Goal: Navigation & Orientation: Find specific page/section

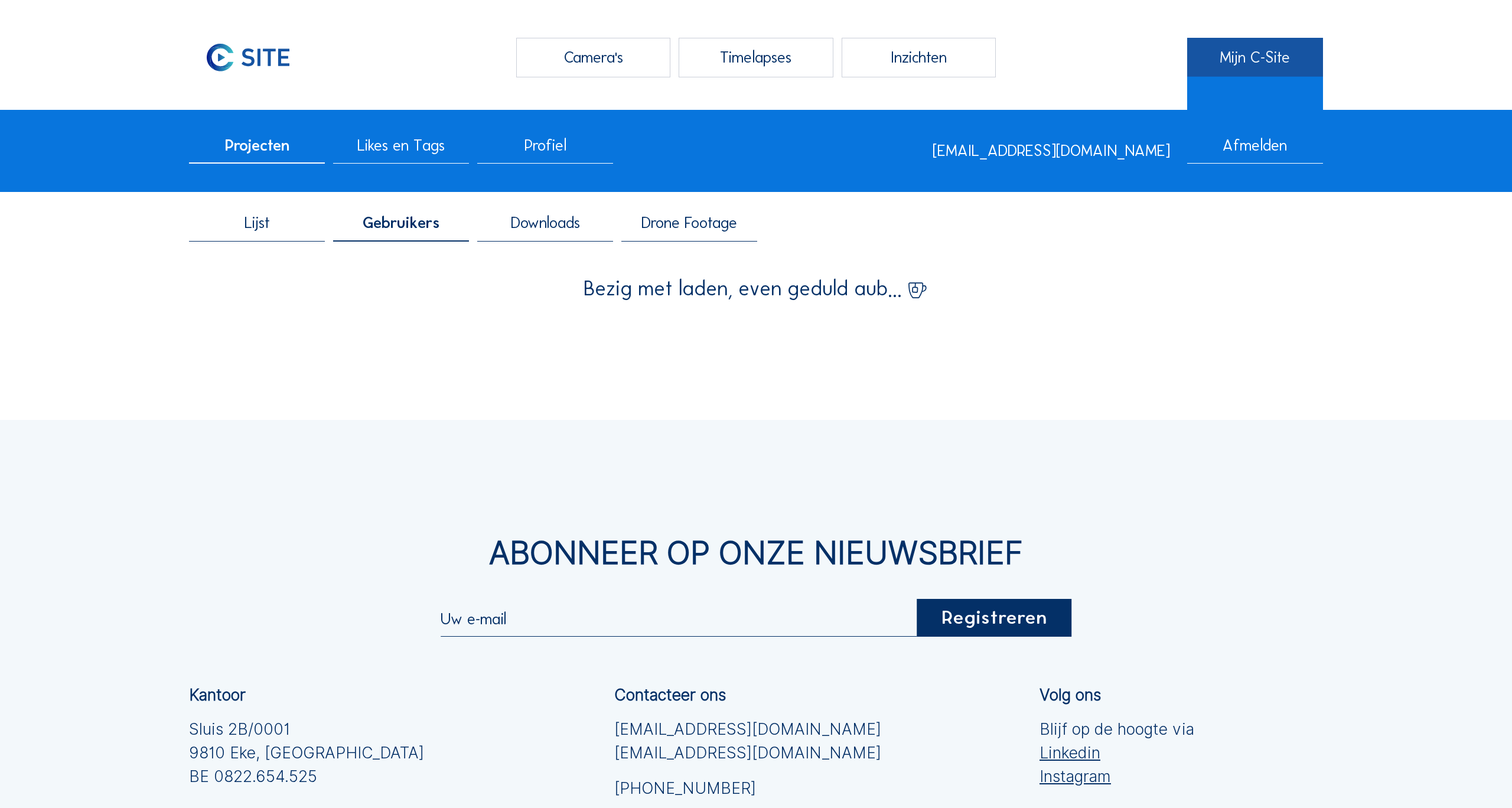
click at [1241, 57] on link "Mijn C-Site" at bounding box center [1255, 58] width 136 height 40
click at [534, 148] on span "Profiel" at bounding box center [546, 145] width 42 height 16
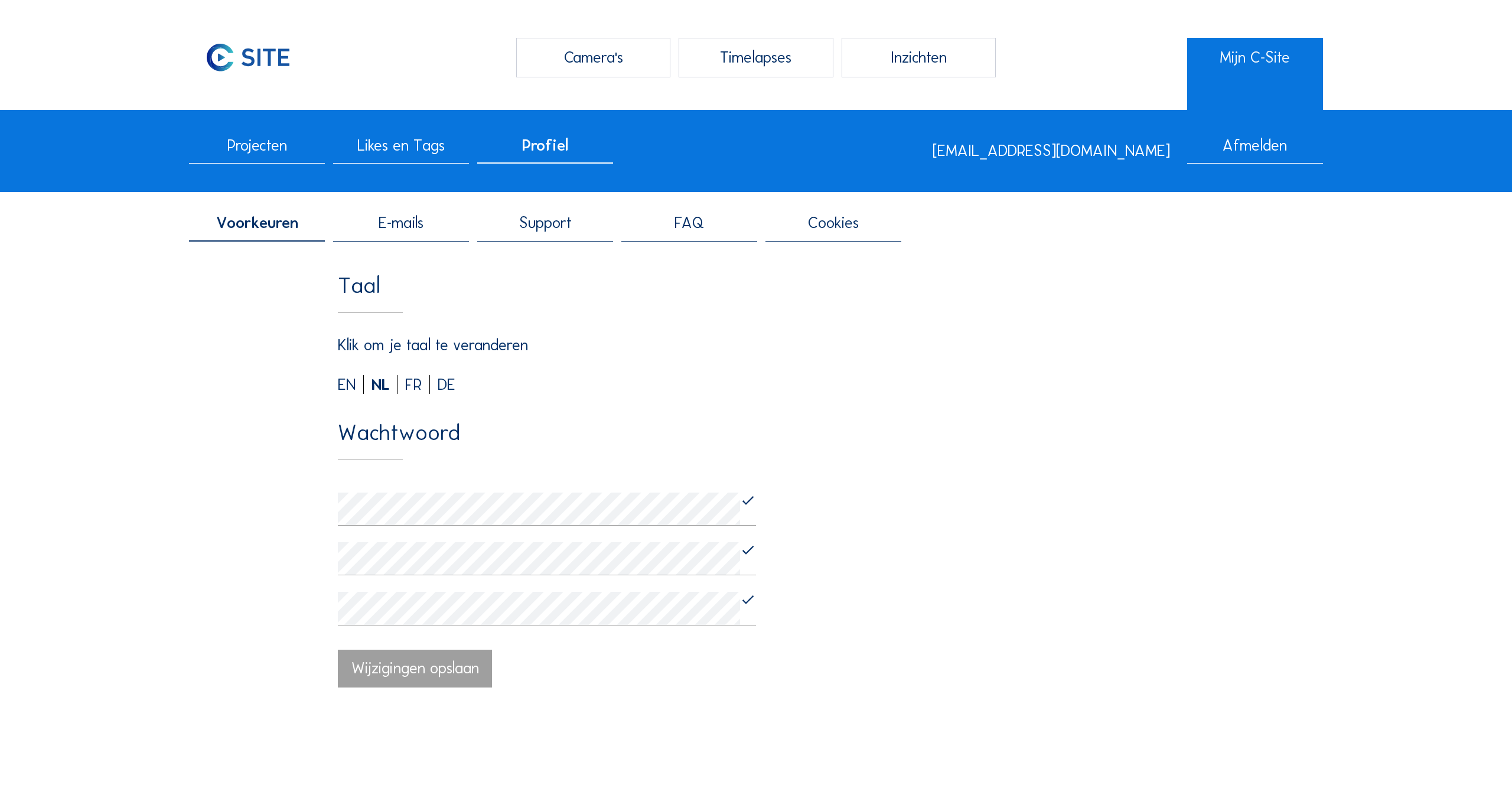
click at [405, 386] on div "EN NL FR DE" at bounding box center [433, 385] width 191 height 16
click at [412, 386] on div "FR" at bounding box center [417, 385] width 25 height 16
click at [591, 55] on div "Caméras" at bounding box center [593, 58] width 154 height 40
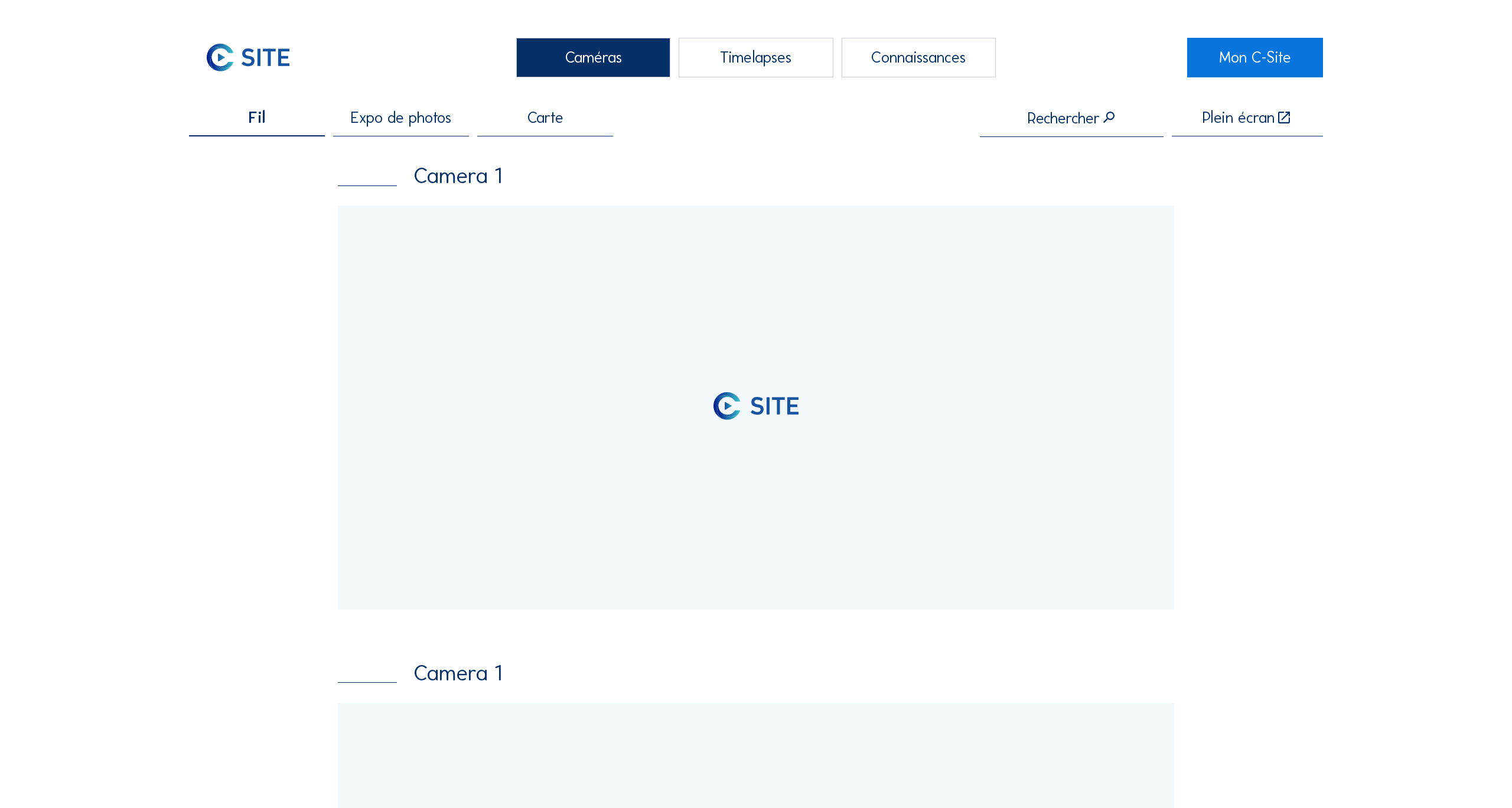
click at [732, 56] on div "Timelapses" at bounding box center [756, 58] width 154 height 40
